Goal: Task Accomplishment & Management: Manage account settings

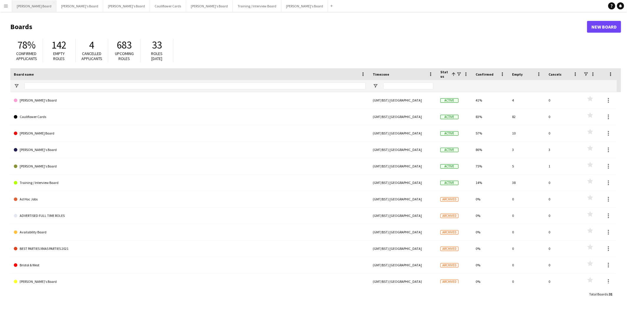
click at [28, 7] on button "[PERSON_NAME] Board Close" at bounding box center [34, 5] width 44 height 11
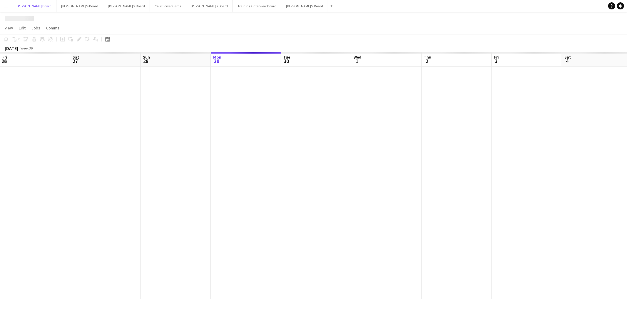
scroll to position [0, 140]
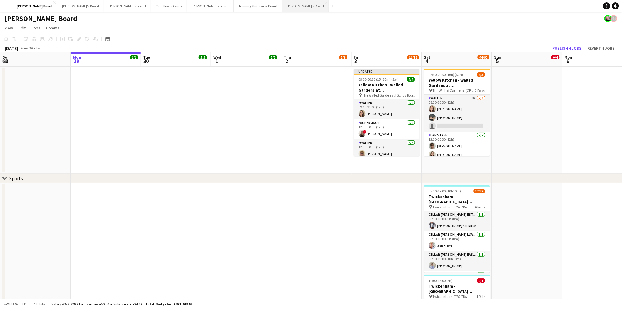
click at [282, 6] on button "[PERSON_NAME]'s Board Close" at bounding box center [305, 5] width 47 height 11
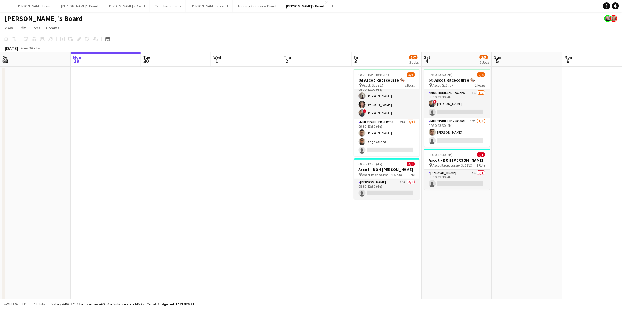
scroll to position [0, 188]
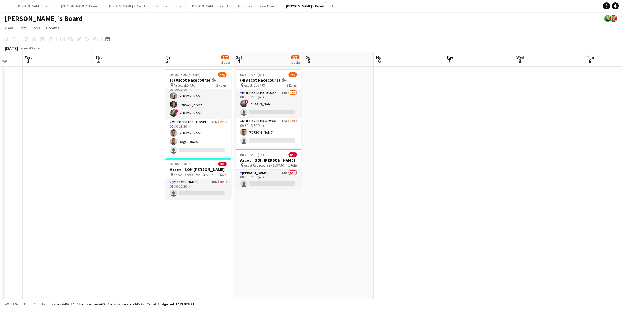
drag, startPoint x: 554, startPoint y: 195, endPoint x: 334, endPoint y: 184, distance: 220.7
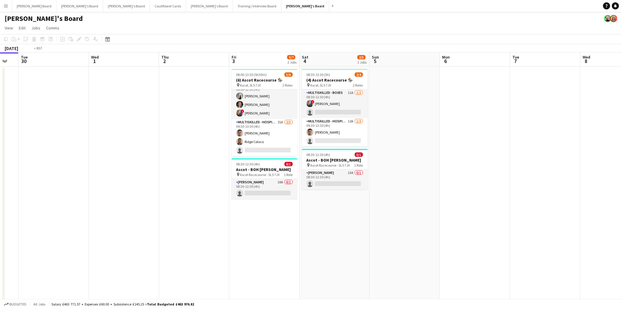
scroll to position [0, 123]
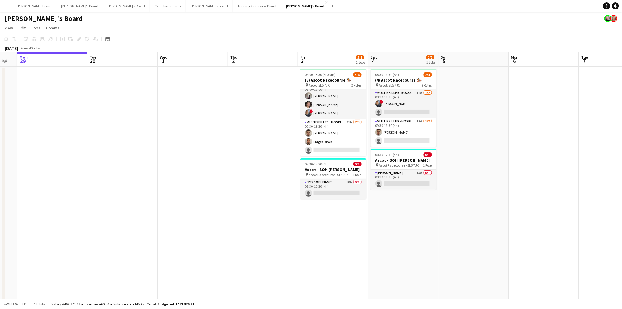
drag, startPoint x: 148, startPoint y: 124, endPoint x: 282, endPoint y: 154, distance: 138.2
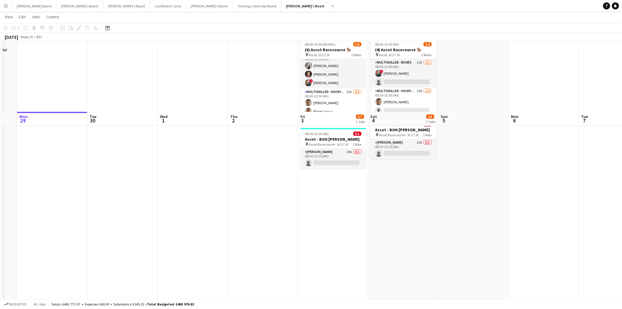
scroll to position [0, 0]
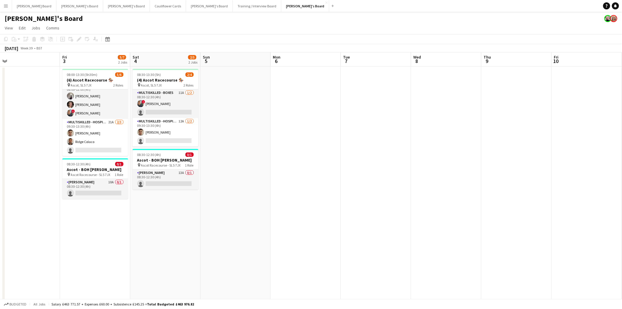
drag, startPoint x: 244, startPoint y: 155, endPoint x: -23, endPoint y: 164, distance: 267.7
click at [0, 164] on html "Menu Boards Boards Boards All jobs Status Workforce Workforce My Workforce Recr…" at bounding box center [311, 311] width 622 height 622
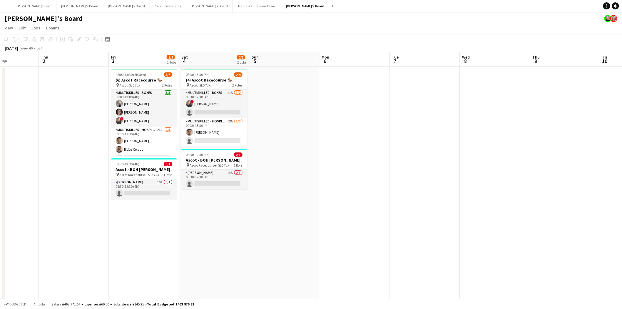
scroll to position [0, 125]
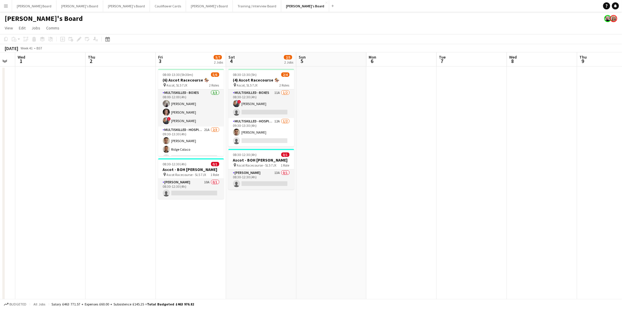
drag, startPoint x: 498, startPoint y: 165, endPoint x: 524, endPoint y: 177, distance: 28.4
click at [622, 182] on html "Menu Boards Boards Boards All jobs Status Workforce Workforce My Workforce Recr…" at bounding box center [311, 311] width 622 height 622
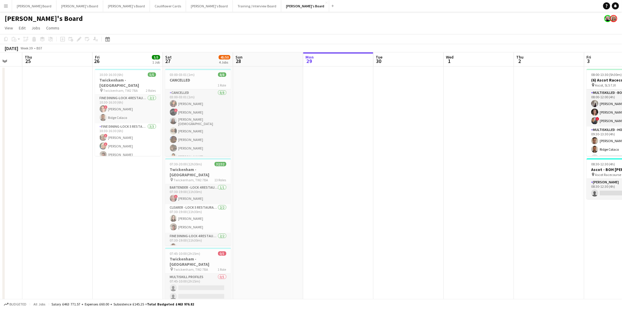
drag, startPoint x: 109, startPoint y: 163, endPoint x: 458, endPoint y: 163, distance: 348.9
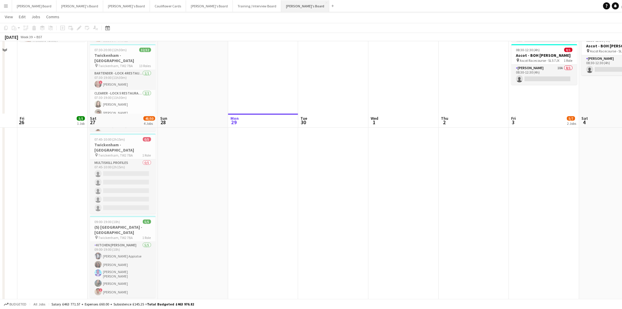
scroll to position [84, 0]
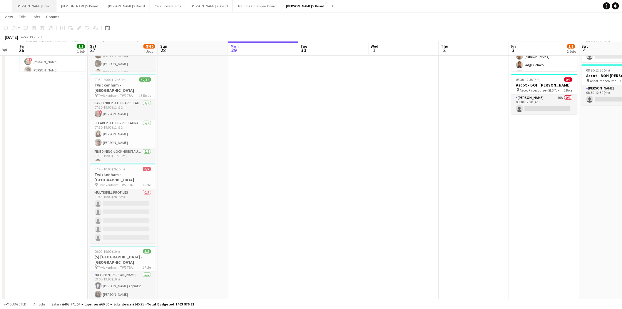
drag, startPoint x: 27, startPoint y: 7, endPoint x: 31, endPoint y: 7, distance: 4.7
click at [27, 7] on button "[PERSON_NAME] Board Close" at bounding box center [34, 5] width 44 height 11
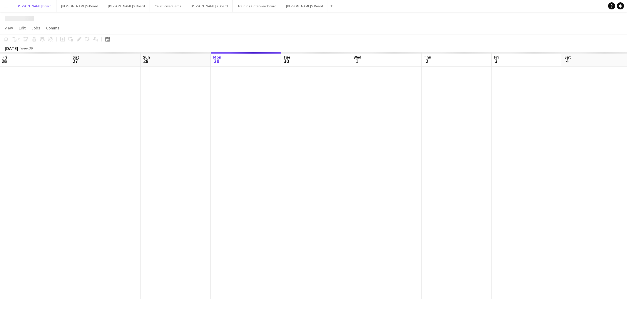
scroll to position [0, 140]
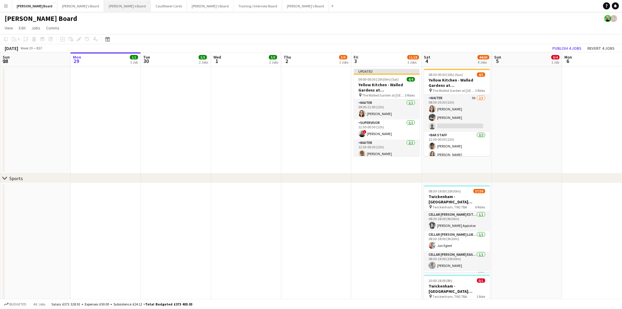
click at [104, 8] on button "[PERSON_NAME]'s Board Close" at bounding box center [127, 5] width 47 height 11
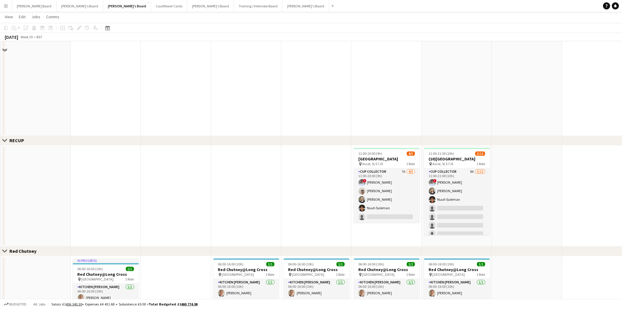
scroll to position [334, 0]
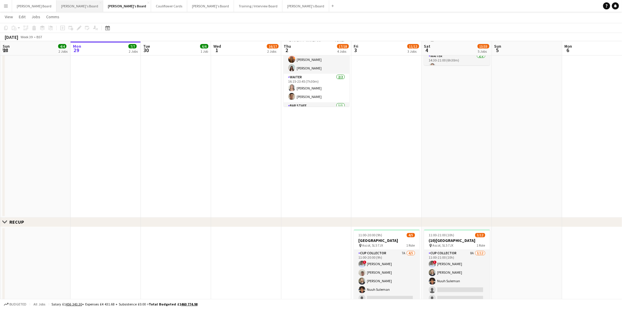
click at [56, 7] on button "[PERSON_NAME]'s Board Close" at bounding box center [79, 5] width 47 height 11
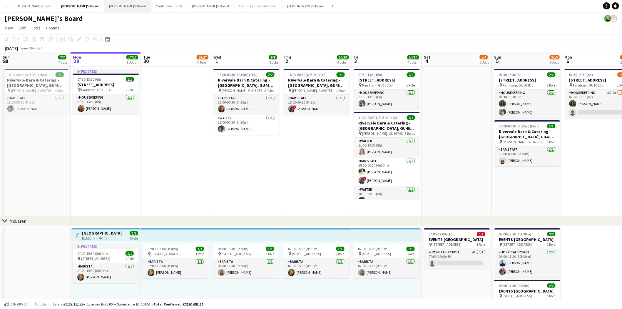
click at [104, 3] on button "[PERSON_NAME]'s Board Close" at bounding box center [127, 5] width 47 height 11
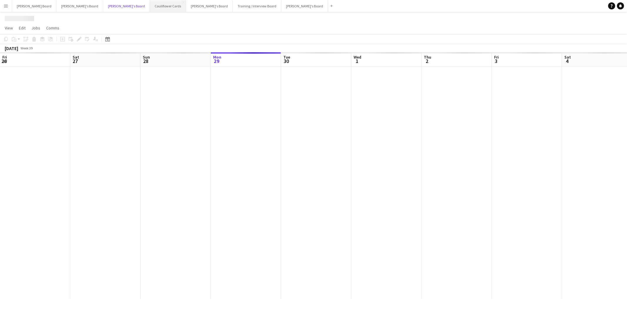
scroll to position [0, 140]
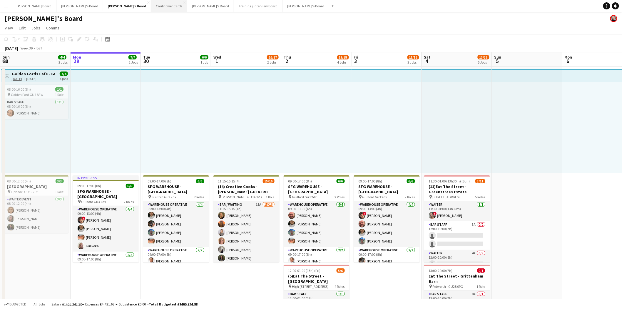
click at [151, 5] on button "Cauliflower Cards Close" at bounding box center [169, 5] width 36 height 11
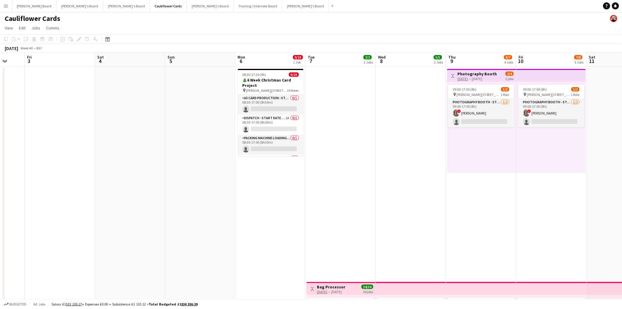
scroll to position [0, 201]
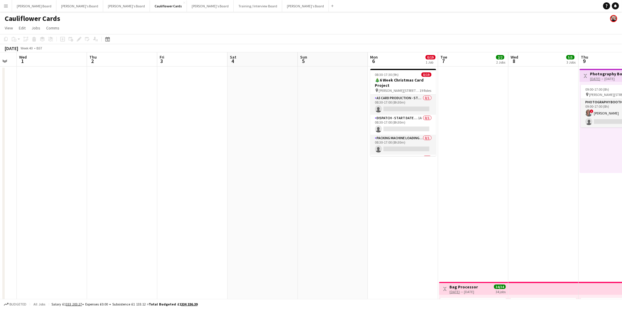
drag, startPoint x: 394, startPoint y: 195, endPoint x: 112, endPoint y: 128, distance: 290.4
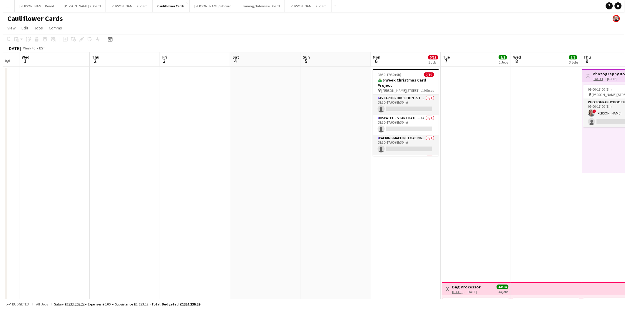
scroll to position [0, 125]
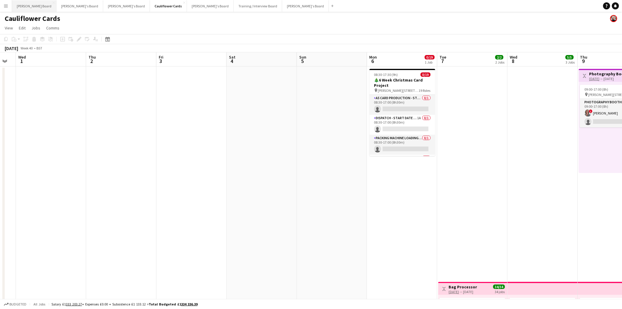
click at [25, 8] on button "[PERSON_NAME] Board Close" at bounding box center [34, 5] width 44 height 11
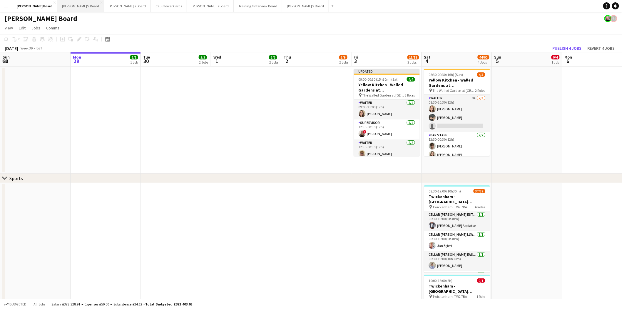
click at [59, 5] on button "[PERSON_NAME]'s Board Close" at bounding box center [80, 5] width 47 height 11
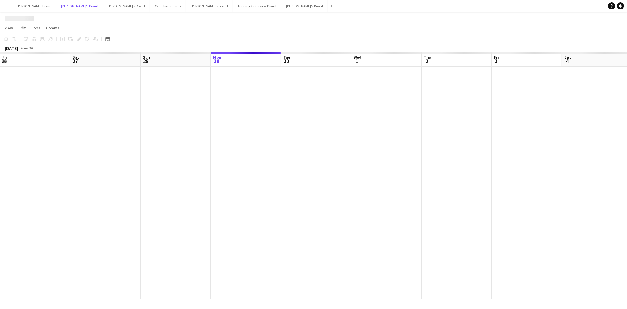
scroll to position [0, 140]
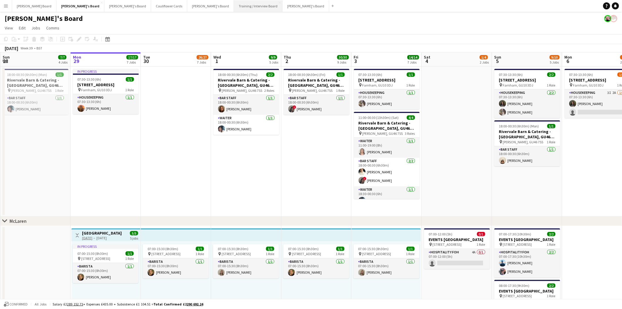
click at [234, 8] on button "Training / Interview Board Close" at bounding box center [258, 5] width 49 height 11
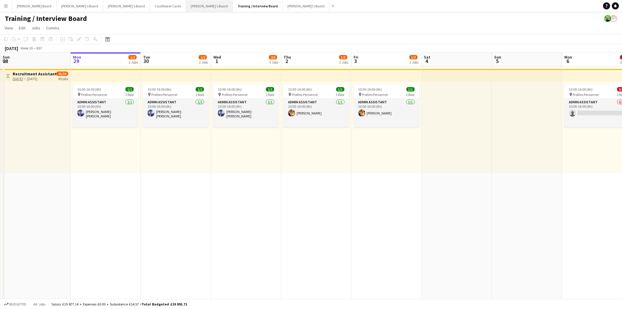
click at [186, 6] on button "[PERSON_NAME]'s Board Close" at bounding box center [209, 5] width 47 height 11
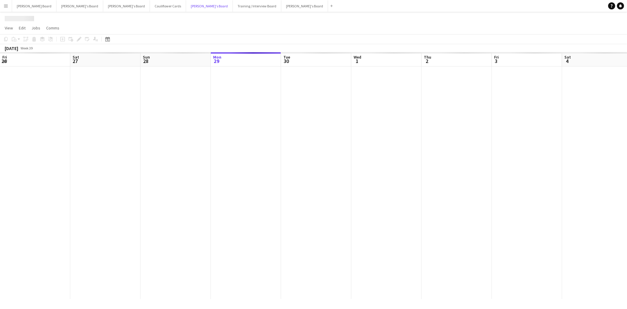
scroll to position [0, 140]
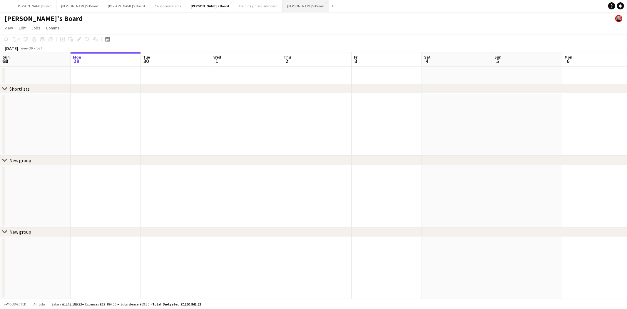
click at [282, 6] on button "[PERSON_NAME]'s Board Close" at bounding box center [305, 5] width 47 height 11
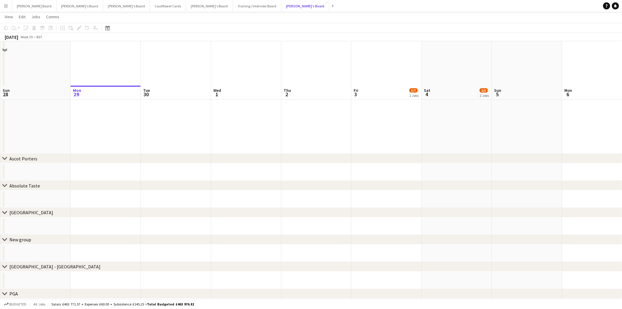
scroll to position [312, 0]
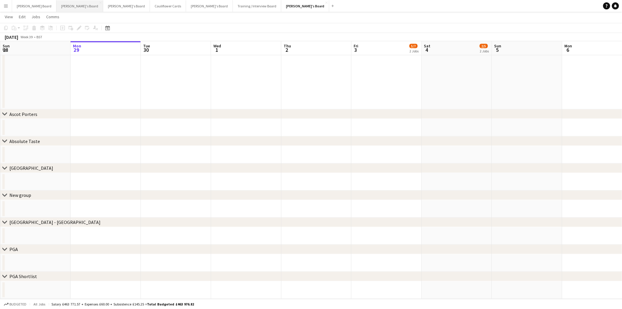
click at [56, 8] on button "[PERSON_NAME]'s Board Close" at bounding box center [79, 5] width 47 height 11
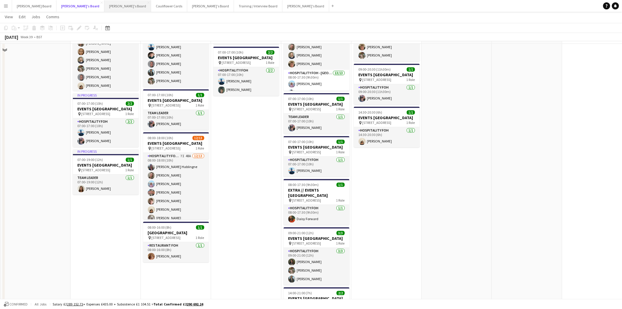
scroll to position [424, 0]
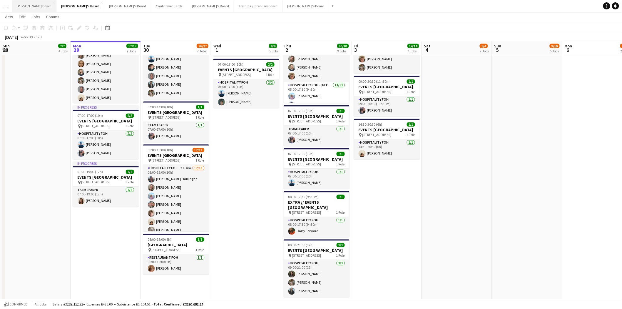
click at [27, 4] on button "[PERSON_NAME] Board Close" at bounding box center [34, 5] width 44 height 11
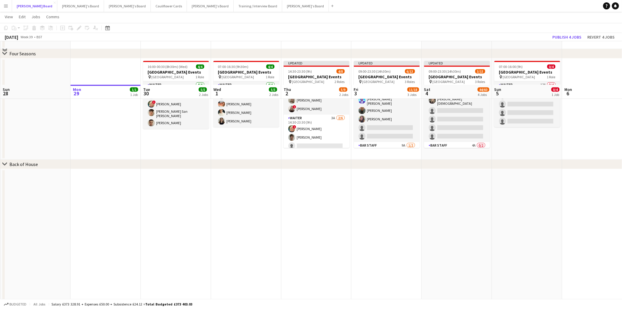
scroll to position [228, 0]
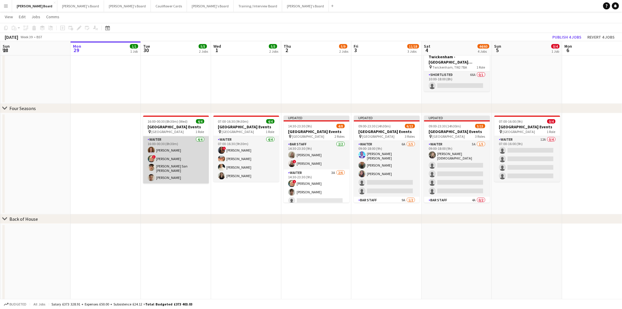
click at [178, 157] on app-card-role "Waiter [DATE] 16:00-00:30 (8h30m) [PERSON_NAME] ! [PERSON_NAME] [PERSON_NAME] S…" at bounding box center [176, 159] width 66 height 47
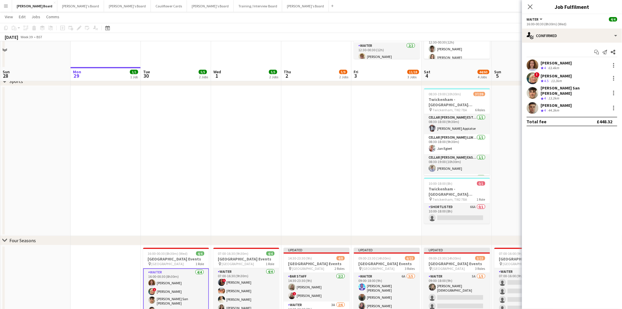
scroll to position [33, 0]
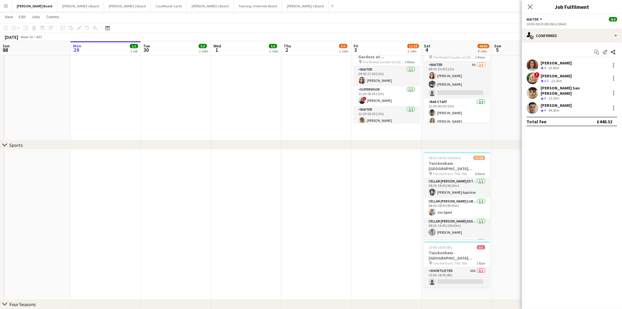
drag, startPoint x: 98, startPoint y: 142, endPoint x: 208, endPoint y: 190, distance: 120.4
click at [312, 149] on div "chevron-right Sports" at bounding box center [311, 144] width 622 height 9
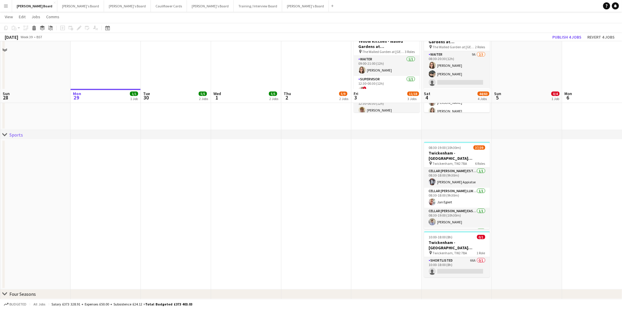
scroll to position [98, 0]
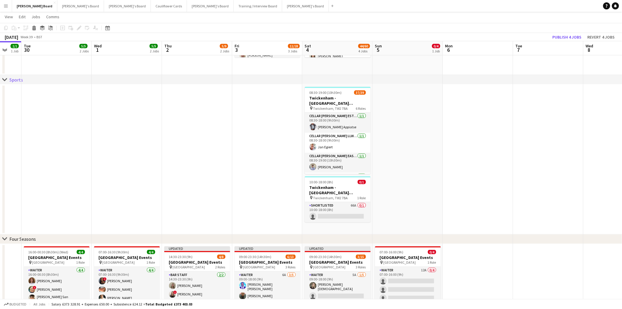
drag, startPoint x: 546, startPoint y: 118, endPoint x: 418, endPoint y: 131, distance: 128.8
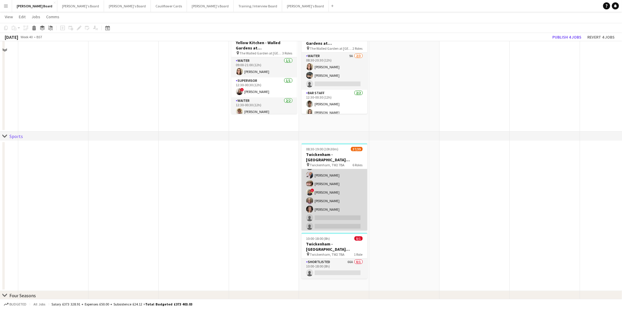
scroll to position [19, 0]
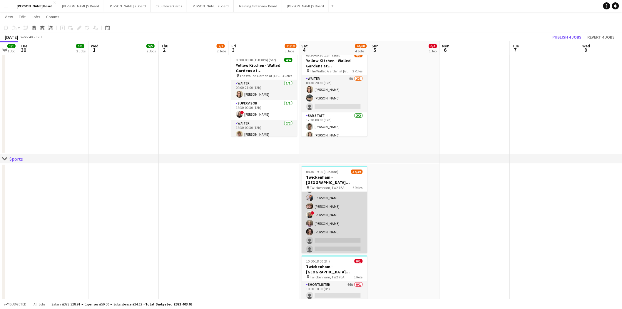
click at [324, 195] on app-card-role "Till Operator 11A 28/30 11:30-16:00 (4h30m) [PERSON_NAME] [PERSON_NAME] [PERSON…" at bounding box center [335, 120] width 66 height 269
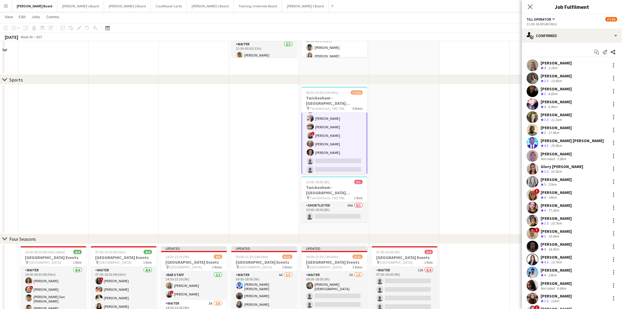
scroll to position [0, 0]
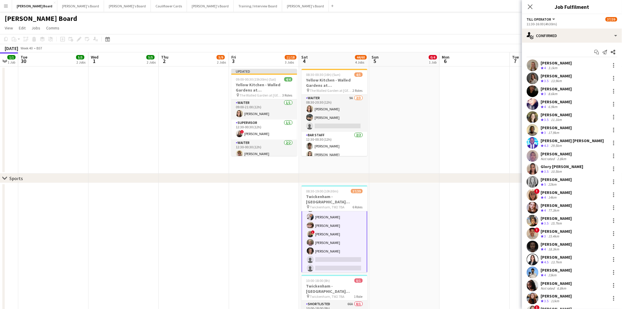
click at [330, 239] on app-card-role "Till Operator 11A 28/30 11:30-16:00 (4h30m) [PERSON_NAME] [PERSON_NAME] [PERSON…" at bounding box center [335, 139] width 66 height 270
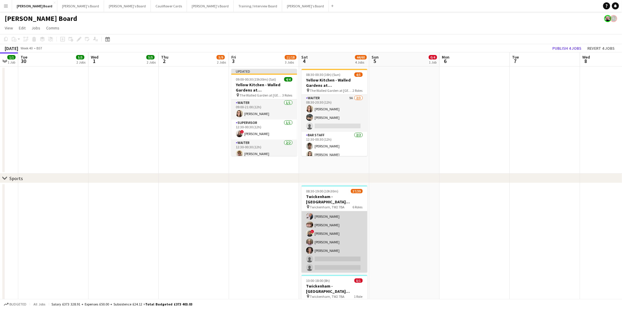
scroll to position [340, 0]
drag, startPoint x: 323, startPoint y: 249, endPoint x: 325, endPoint y: 240, distance: 9.6
click at [323, 249] on app-card-role "Till Operator 11A 28/30 11:30-16:00 (4h30m) [PERSON_NAME] [PERSON_NAME] [PERSON…" at bounding box center [335, 139] width 66 height 269
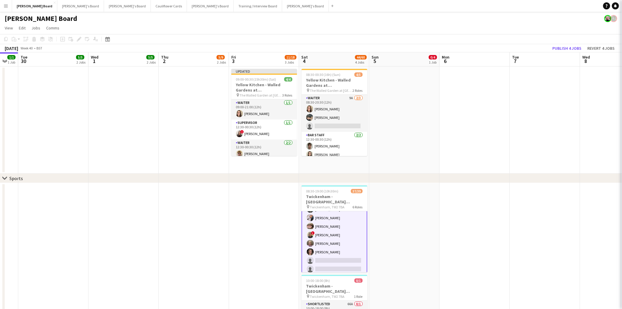
scroll to position [341, 0]
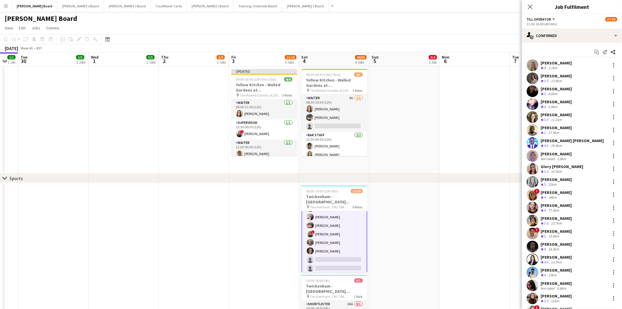
drag, startPoint x: 530, startPoint y: 3, endPoint x: 495, endPoint y: 21, distance: 39.3
click at [530, 4] on app-icon "Close pop-in" at bounding box center [530, 6] width 7 height 7
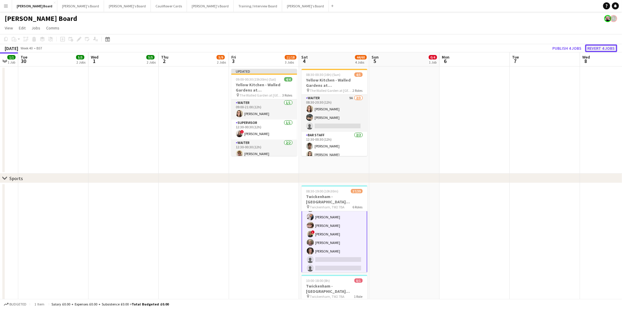
click at [603, 46] on button "Revert 4 jobs" at bounding box center [601, 48] width 32 height 8
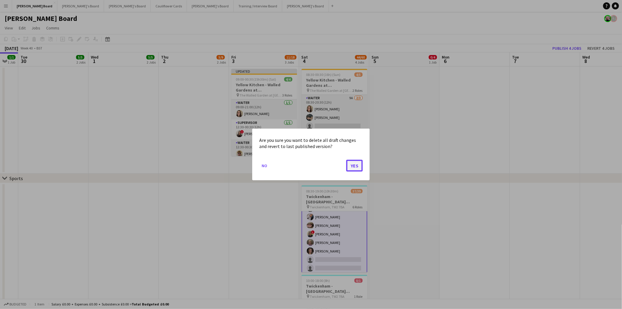
click at [356, 168] on button "Yes" at bounding box center [354, 166] width 16 height 12
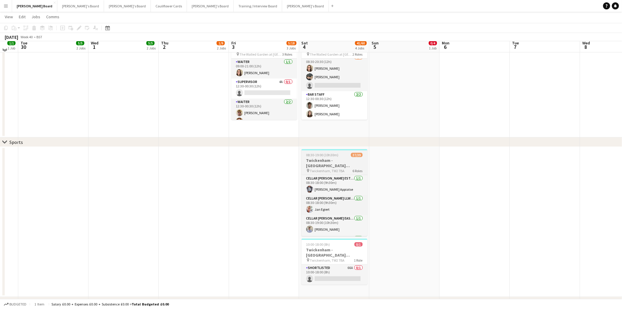
scroll to position [33, 0]
